Goal: Use online tool/utility

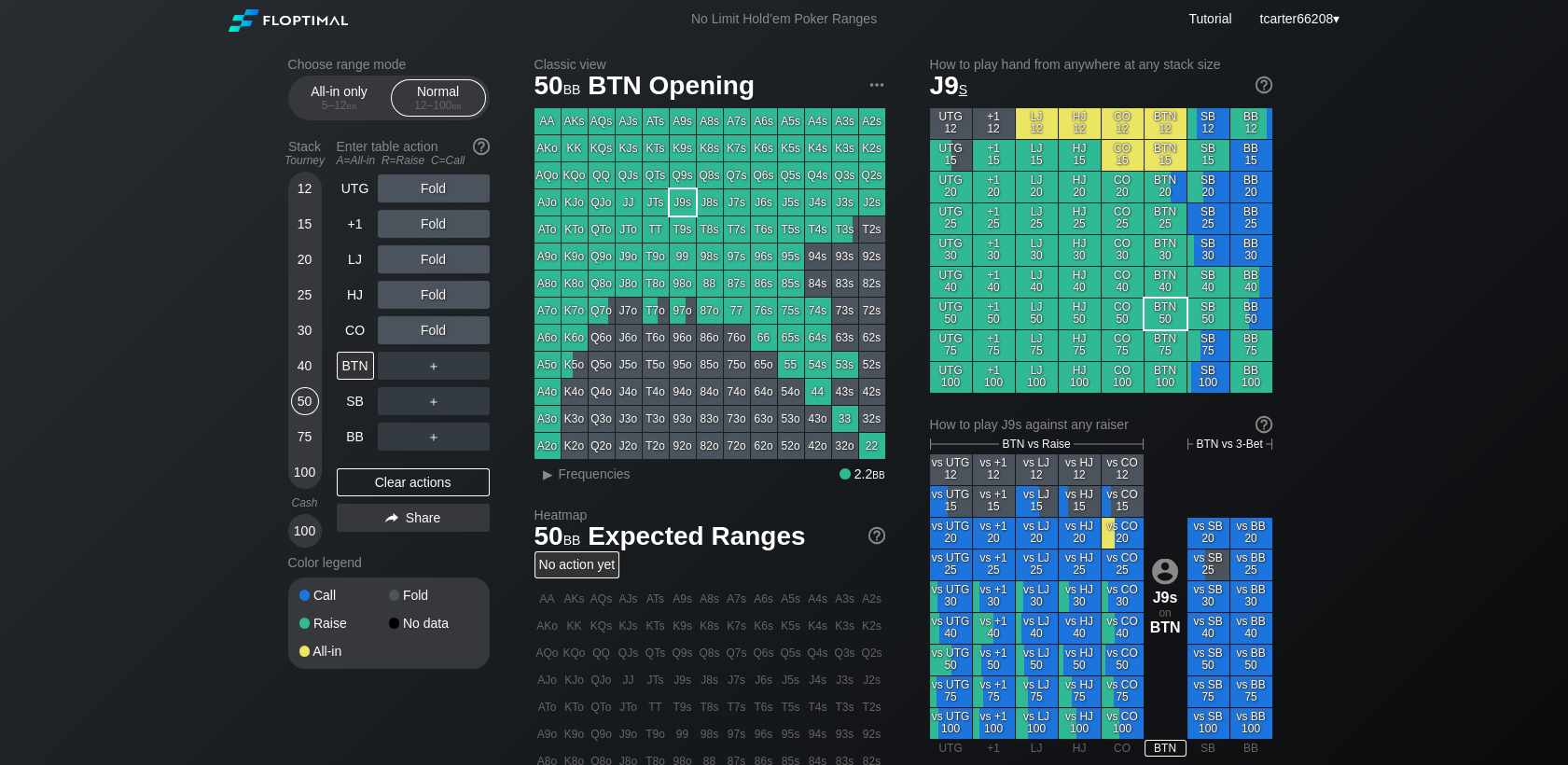
drag, startPoint x: 350, startPoint y: 333, endPoint x: 395, endPoint y: 274, distance: 74.2
click at [351, 333] on div "CO" at bounding box center [355, 331] width 37 height 28
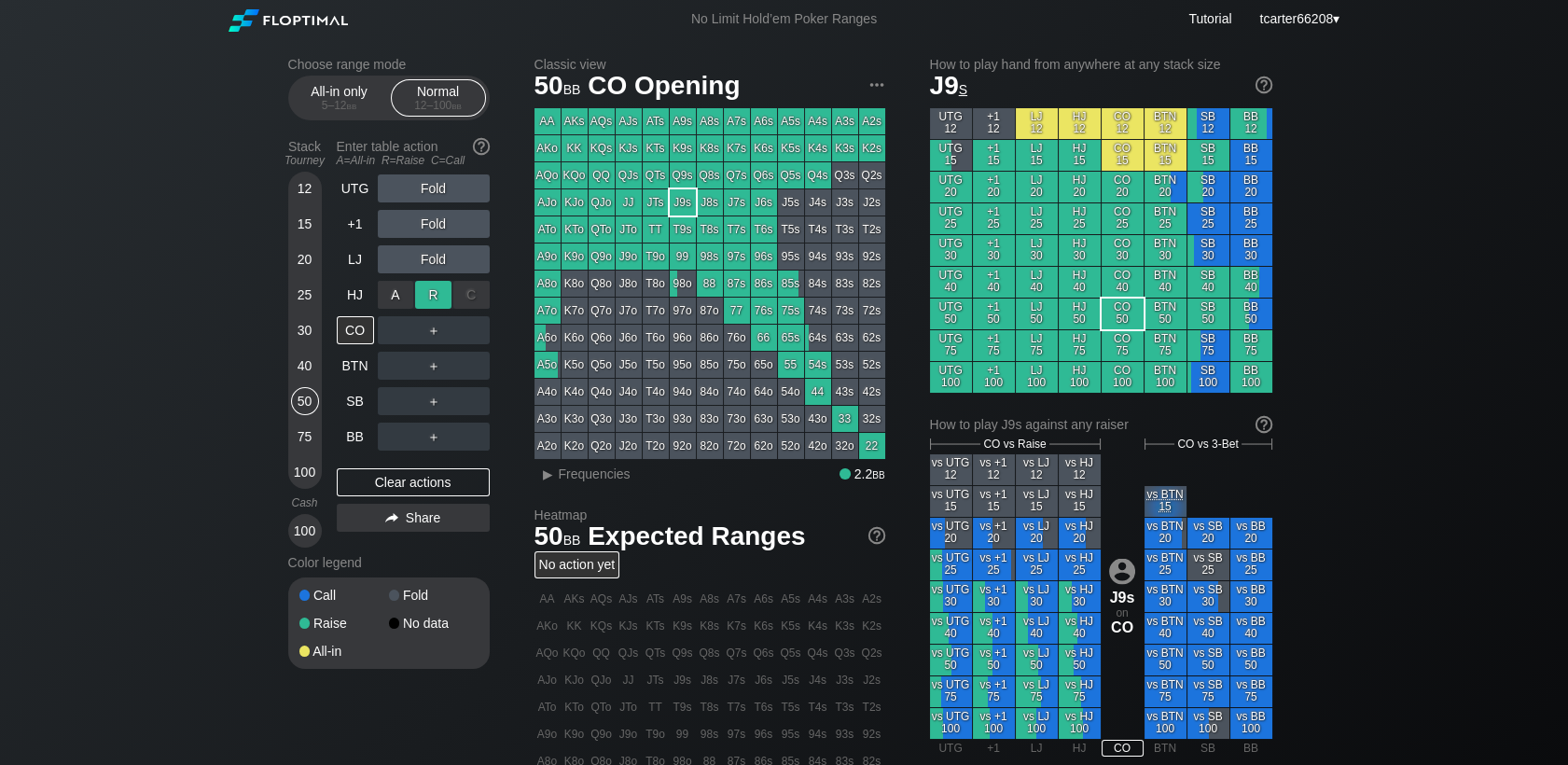
click at [426, 291] on div "R ✕" at bounding box center [433, 295] width 36 height 28
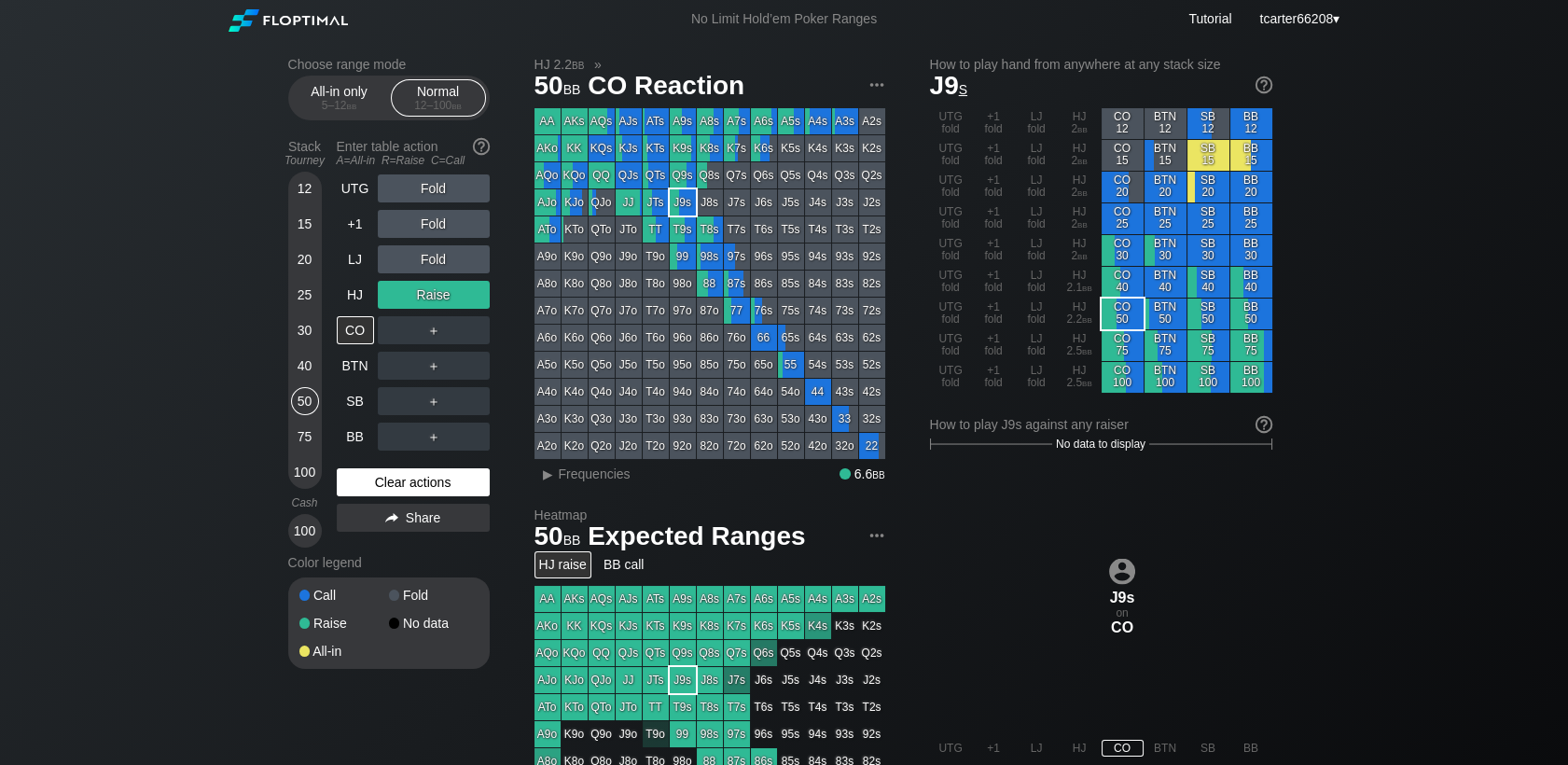
click at [451, 479] on div "Clear actions" at bounding box center [412, 482] width 153 height 28
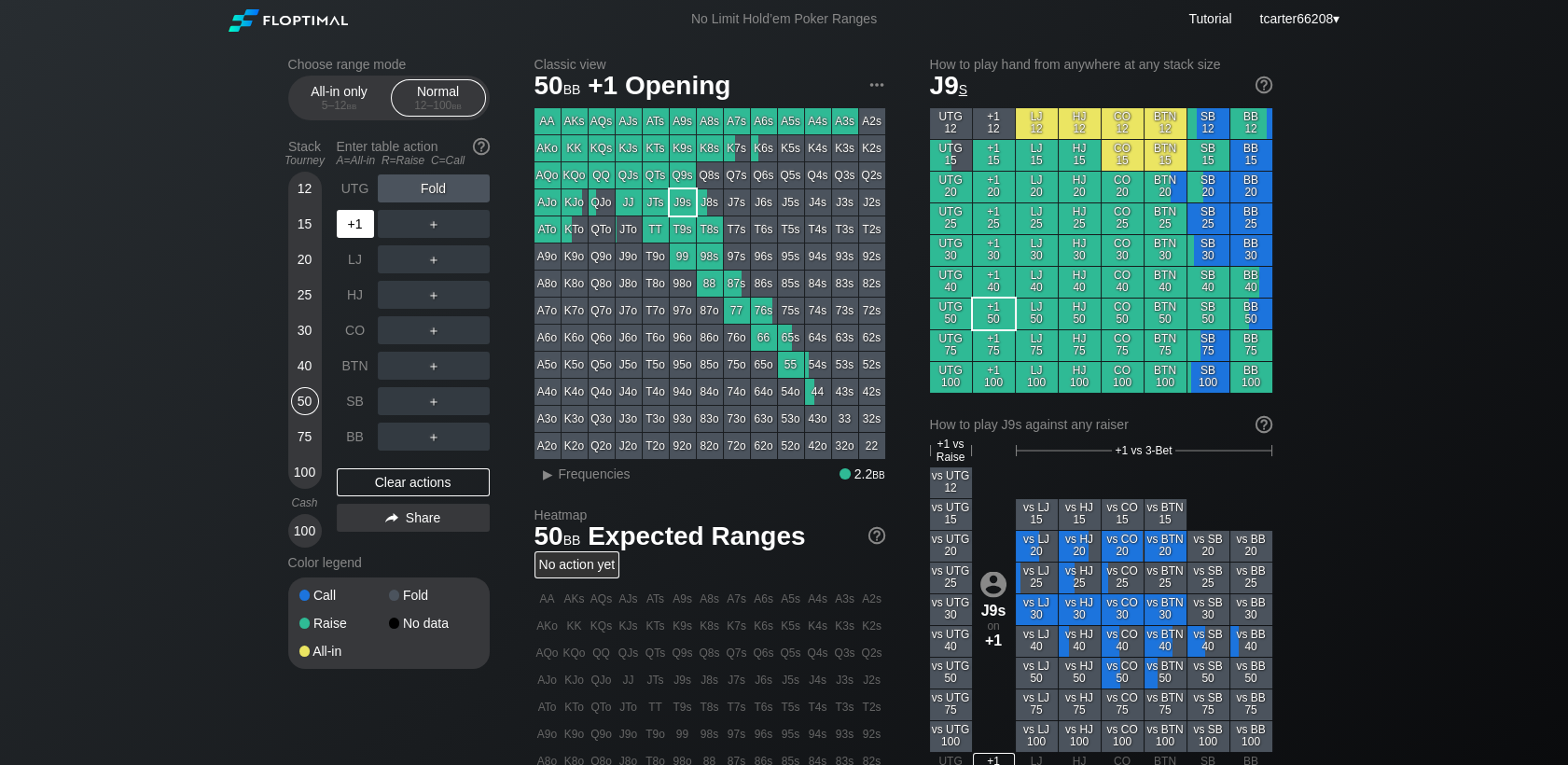
click at [365, 220] on div "+1" at bounding box center [355, 224] width 37 height 28
click at [353, 328] on div "CO" at bounding box center [355, 331] width 37 height 28
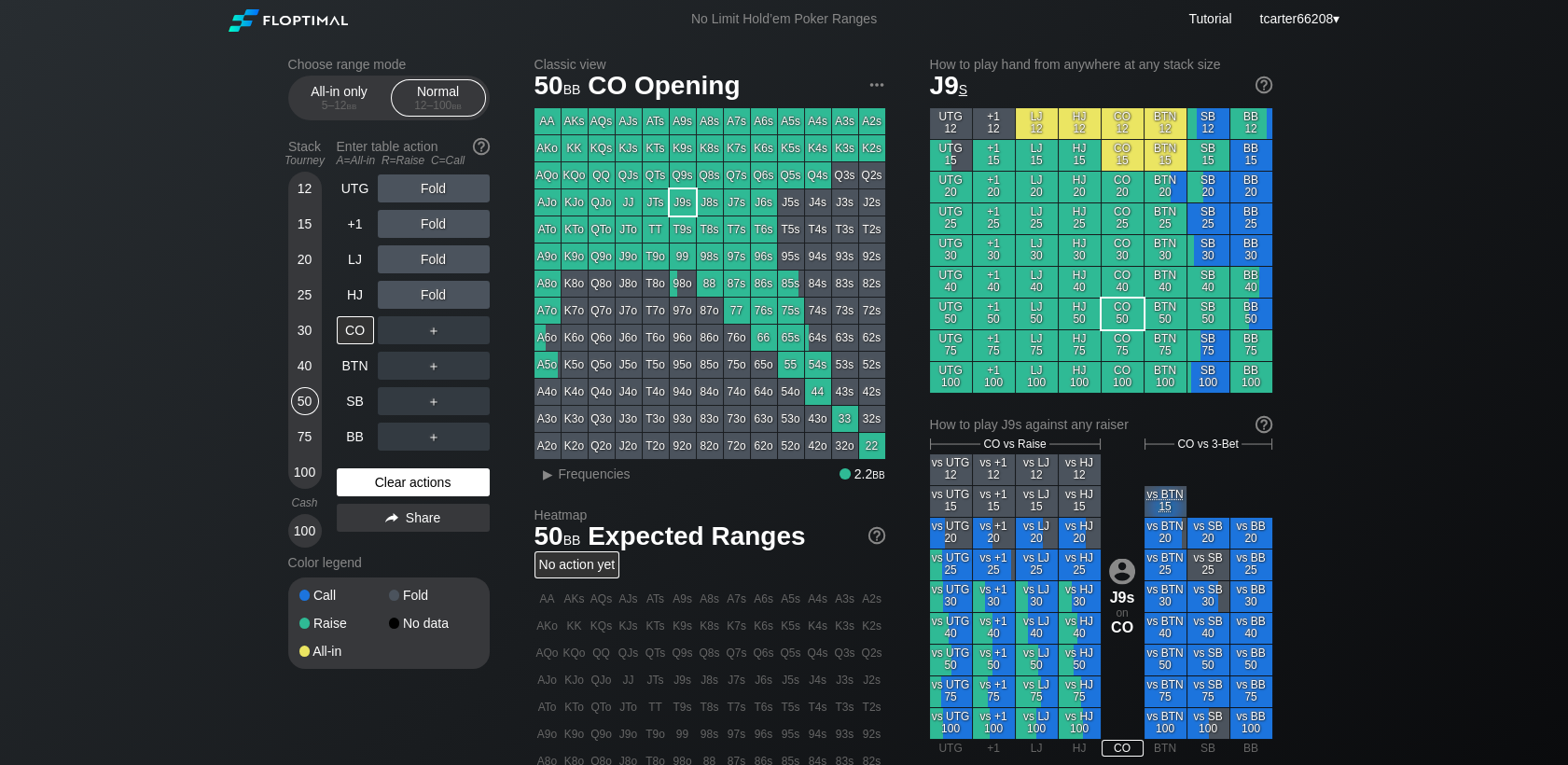
click at [379, 484] on div "Clear actions" at bounding box center [412, 482] width 153 height 28
click at [449, 258] on div "Fold" at bounding box center [433, 260] width 112 height 28
click at [432, 258] on div "R ✕" at bounding box center [433, 260] width 36 height 28
click at [431, 258] on div "R ✕" at bounding box center [433, 260] width 36 height 28
click at [431, 281] on div "A ✕ R ✕ C ✕ Fold" at bounding box center [433, 295] width 112 height 43
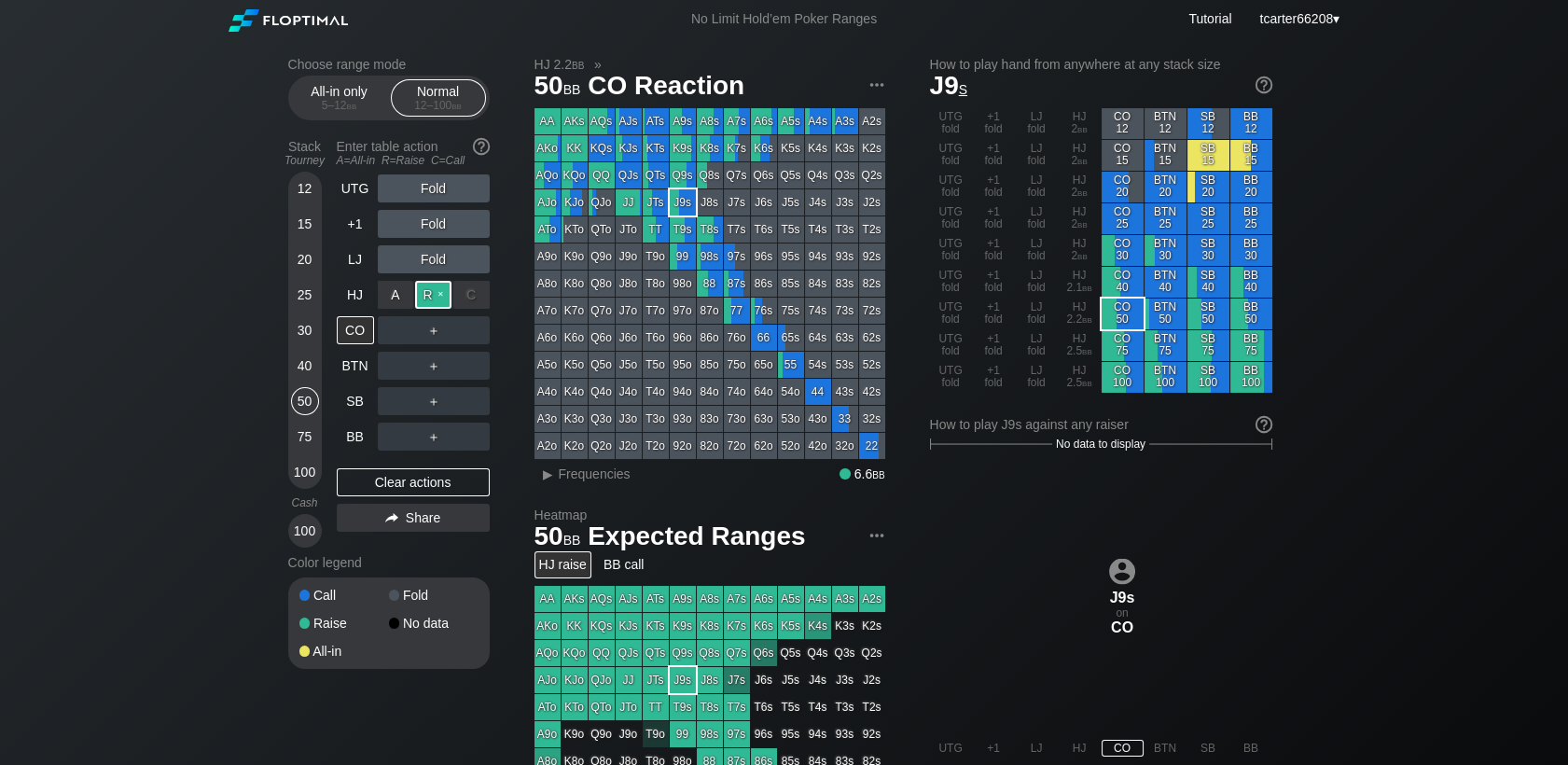
click at [428, 294] on div "R ✕" at bounding box center [433, 295] width 36 height 28
drag, startPoint x: 365, startPoint y: 480, endPoint x: 312, endPoint y: 461, distance: 56.3
click at [365, 480] on div "Clear actions" at bounding box center [412, 482] width 153 height 28
